Goal: Information Seeking & Learning: Find specific fact

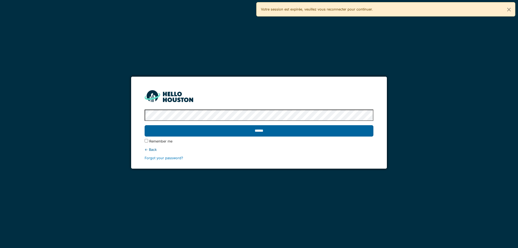
click at [256, 134] on input "******" at bounding box center [259, 130] width 228 height 11
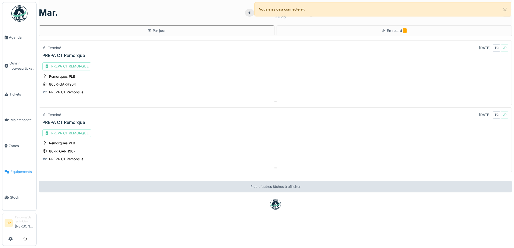
click at [21, 172] on link "Équipements" at bounding box center [19, 172] width 34 height 26
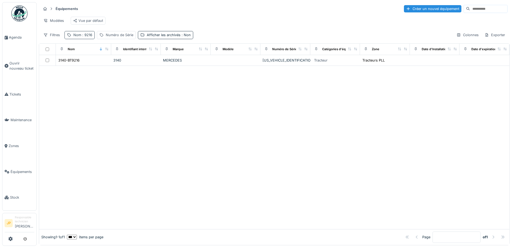
click at [84, 37] on span ": 9216" at bounding box center [86, 35] width 11 height 4
drag, startPoint x: 62, startPoint y: 70, endPoint x: 50, endPoint y: 70, distance: 11.9
click at [50, 70] on body "Agenda Ouvrir nouveau ticket Tickets Maintenance Zones Équipements Stock JP Res…" at bounding box center [257, 124] width 514 height 248
type input "******"
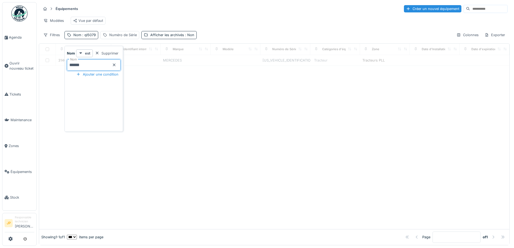
click at [213, 141] on div at bounding box center [274, 147] width 470 height 163
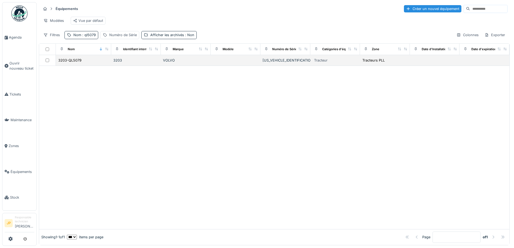
click at [286, 63] on div "YV2RT40A9RB449277" at bounding box center [285, 60] width 46 height 5
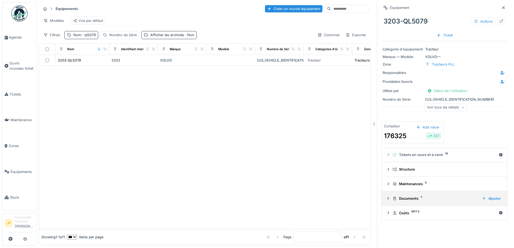
click at [409, 199] on div "Documents 7" at bounding box center [434, 198] width 85 height 5
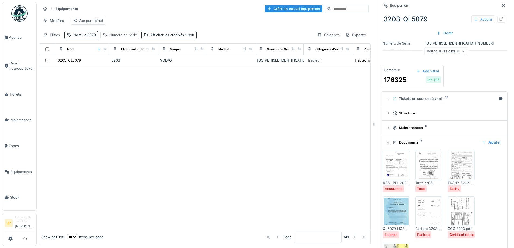
scroll to position [117, 0]
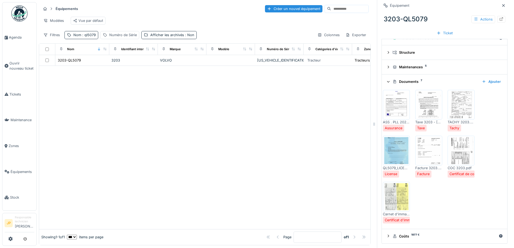
click at [396, 198] on img at bounding box center [396, 196] width 24 height 27
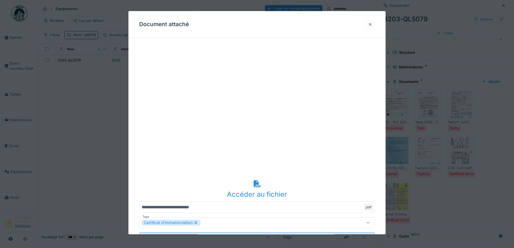
click at [370, 24] on div at bounding box center [370, 25] width 9 height 8
